Goal: Information Seeking & Learning: Understand process/instructions

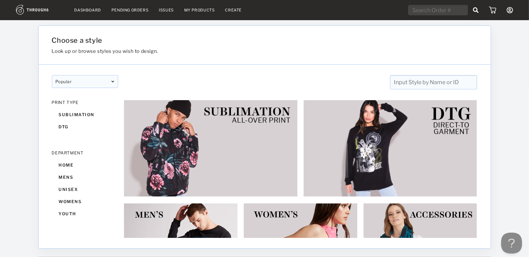
click at [508, 8] on icon at bounding box center [510, 10] width 6 height 6
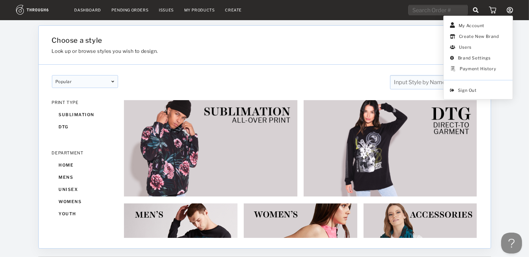
click at [203, 10] on link "My Products" at bounding box center [199, 10] width 31 height 5
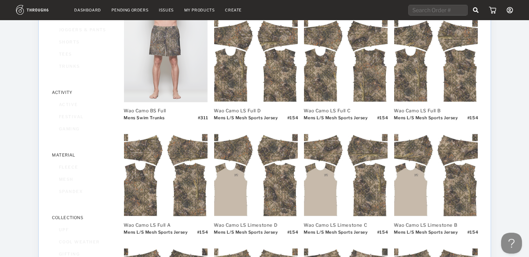
scroll to position [293, 0]
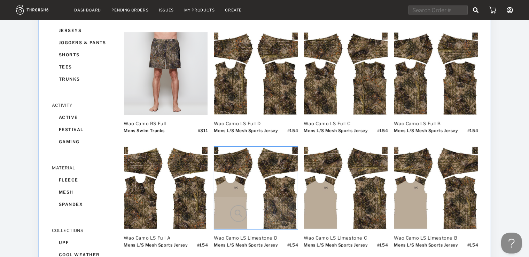
click at [236, 213] on img at bounding box center [238, 214] width 17 height 17
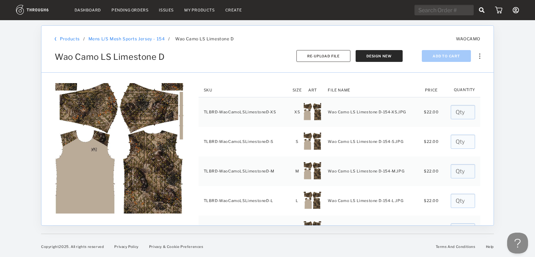
click at [202, 10] on link "My Products" at bounding box center [199, 10] width 31 height 5
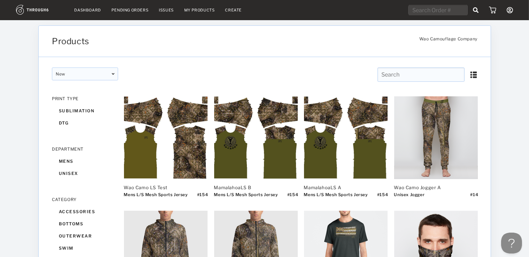
click at [235, 10] on link "Create" at bounding box center [233, 10] width 17 height 5
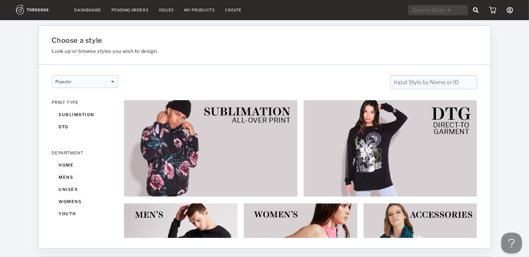
scroll to position [22, 0]
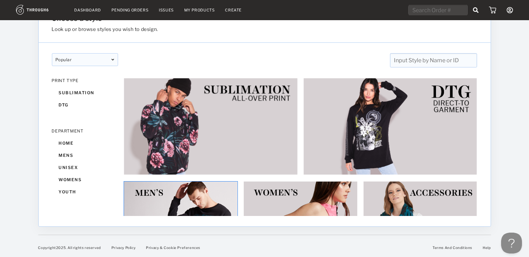
click at [197, 193] on img at bounding box center [181, 239] width 114 height 114
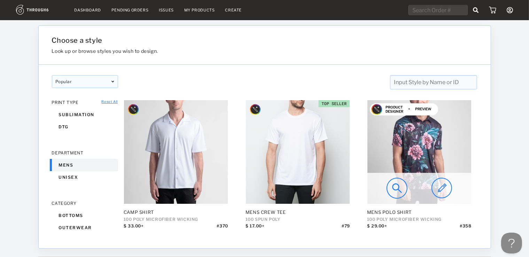
scroll to position [22, 0]
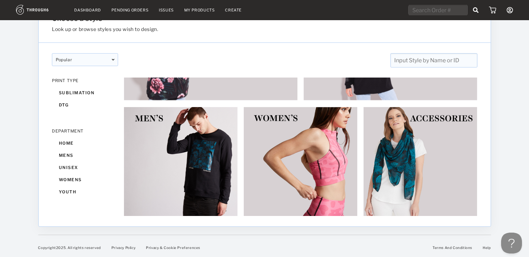
click at [194, 13] on nav "Dashboard Pending Orders Issues My Products Create My Account Create New Brand …" at bounding box center [264, 10] width 497 height 11
click at [196, 8] on link "My Products" at bounding box center [199, 10] width 31 height 5
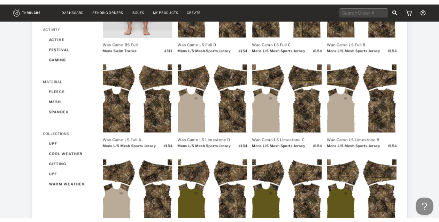
scroll to position [552, 0]
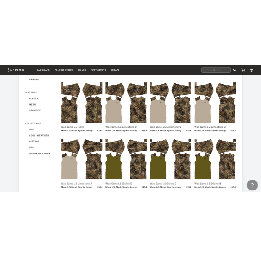
scroll to position [477, 0]
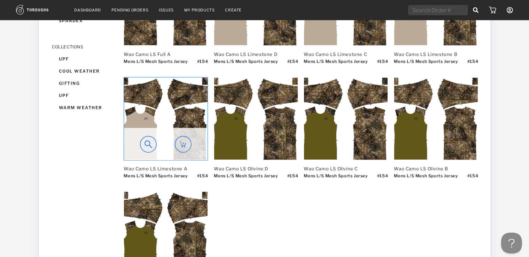
click at [187, 109] on img at bounding box center [166, 119] width 84 height 83
click at [147, 101] on img at bounding box center [166, 119] width 84 height 83
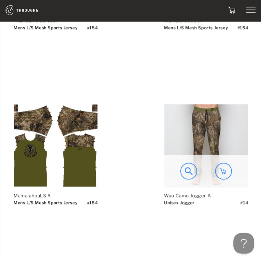
scroll to position [0, 0]
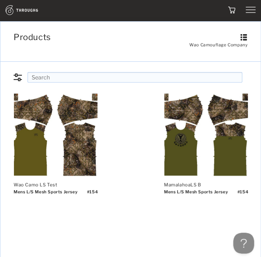
drag, startPoint x: 188, startPoint y: 240, endPoint x: 211, endPoint y: 238, distance: 23.8
click at [242, 240] on button "Open Beacon popover" at bounding box center [242, 241] width 21 height 21
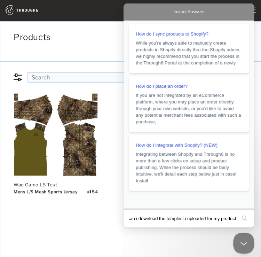
type input "how can i download the templest i uploaded for my products"
click button "search" at bounding box center [244, 218] width 11 height 11
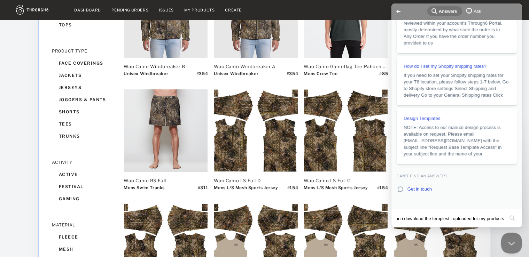
scroll to position [267, 0]
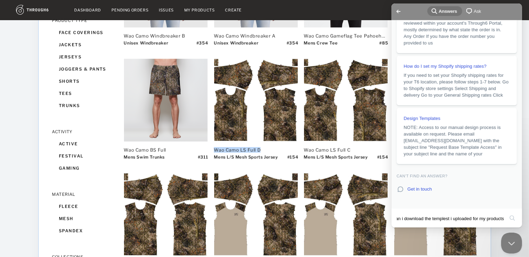
drag, startPoint x: 211, startPoint y: 150, endPoint x: 263, endPoint y: 148, distance: 51.6
click at [262, 148] on div "Wao Camo LS Test Mens L/S Mesh Sports Jersey # 154 MamalahoaLS B Mens L/S Mesh …" at bounding box center [301, 170] width 354 height 680
drag, startPoint x: 270, startPoint y: 148, endPoint x: 254, endPoint y: 149, distance: 15.3
click at [254, 149] on div "Wao Camo LS Full D" at bounding box center [256, 150] width 84 height 6
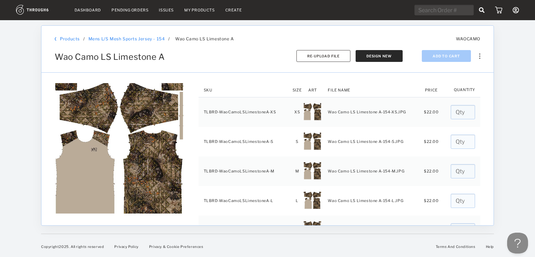
click at [479, 56] on div at bounding box center [478, 52] width 6 height 14
click at [501, 55] on div at bounding box center [514, 138] width 41 height 237
click at [480, 55] on img at bounding box center [479, 56] width 1 height 5
click at [517, 56] on div at bounding box center [514, 138] width 41 height 237
click at [66, 37] on link "Products" at bounding box center [70, 38] width 20 height 5
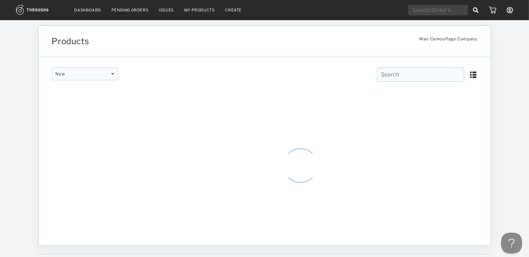
click at [511, 10] on icon at bounding box center [510, 10] width 6 height 6
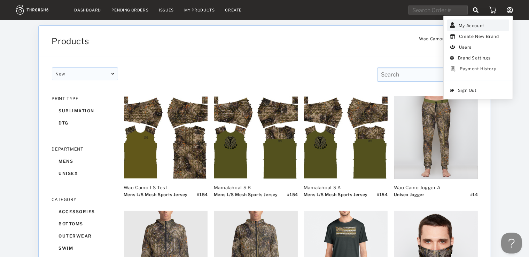
click at [488, 25] on link "My Account" at bounding box center [478, 25] width 62 height 11
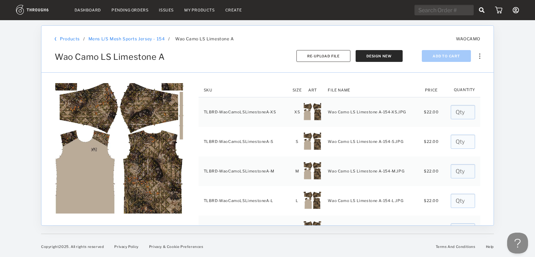
click at [480, 54] on img at bounding box center [479, 56] width 1 height 5
click at [519, 90] on div at bounding box center [514, 138] width 41 height 237
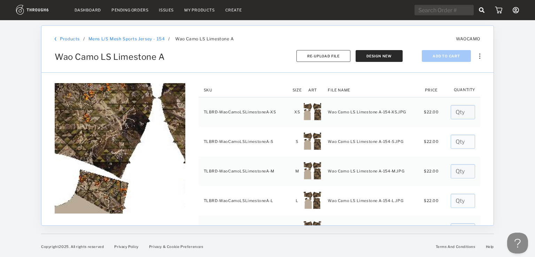
drag, startPoint x: 123, startPoint y: 111, endPoint x: 102, endPoint y: 113, distance: 21.7
click at [102, 113] on div at bounding box center [120, 148] width 131 height 131
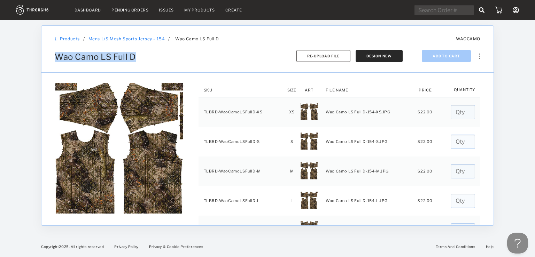
drag, startPoint x: 143, startPoint y: 60, endPoint x: 48, endPoint y: 59, distance: 95.1
click at [48, 59] on div "Products / Mens L/S Mesh Sports Jersey - 154 Mens L/S Mesh Sports Jersey - 154 …" at bounding box center [267, 49] width 452 height 47
copy span "Wao Camo LS Full D"
